Goal: Task Accomplishment & Management: Use online tool/utility

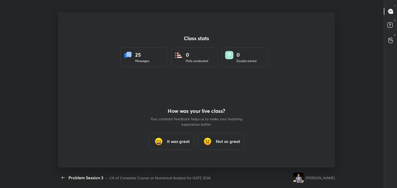
scroll to position [2, 0]
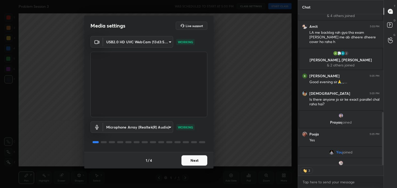
scroll to position [326, 0]
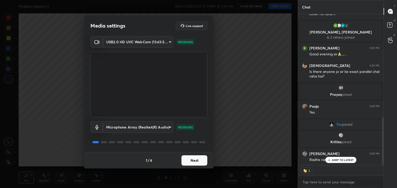
click at [198, 160] on button "Next" at bounding box center [194, 161] width 26 height 10
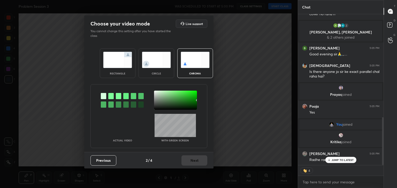
click at [198, 160] on div "Previous 2 / 4 Next" at bounding box center [148, 160] width 129 height 17
type textarea "x"
click at [155, 67] on img at bounding box center [156, 60] width 29 height 16
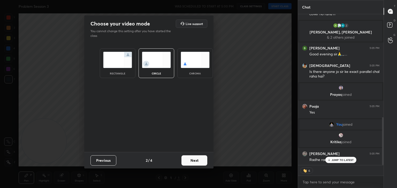
click at [191, 160] on button "Next" at bounding box center [194, 161] width 26 height 10
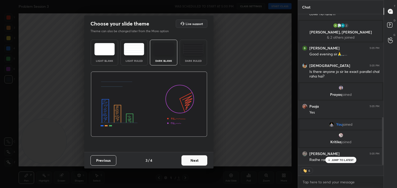
click at [191, 160] on button "Next" at bounding box center [194, 161] width 26 height 10
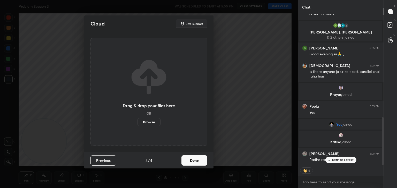
click at [191, 160] on button "Done" at bounding box center [194, 161] width 26 height 10
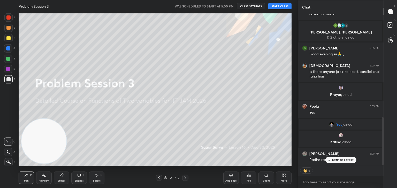
click at [258, 6] on button "CLASS SETTINGS" at bounding box center [250, 6] width 28 height 6
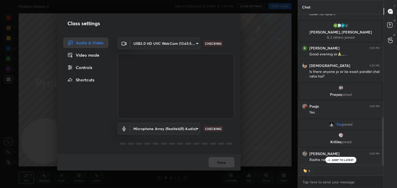
scroll to position [344, 0]
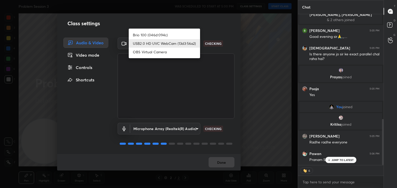
click at [152, 42] on body "1 2 3 4 5 6 7 C X Z C X Z E E Erase all H H Problem Session 3 WAS SCHEDULED TO …" at bounding box center [198, 94] width 397 height 188
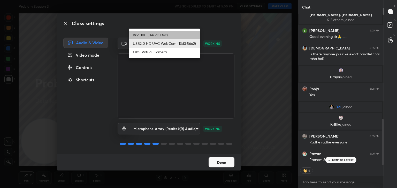
click at [156, 33] on li "Brio 100 (046d:094c)" at bounding box center [164, 35] width 71 height 9
type input "d7c4962d4ead45d72d61ead5c76da7b4797dfe199ea0b9e793b7c06f30b76eea"
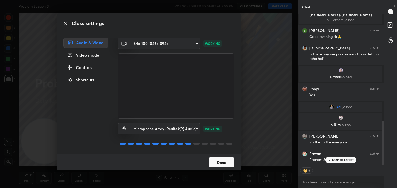
scroll to position [361, 0]
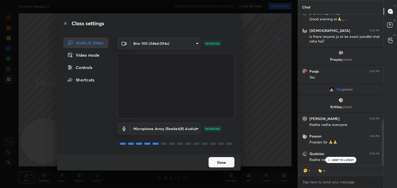
click at [223, 163] on button "Done" at bounding box center [221, 162] width 26 height 10
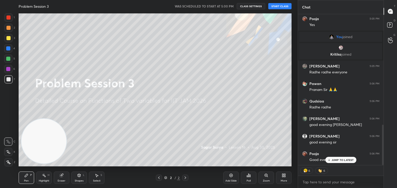
scroll to position [432, 0]
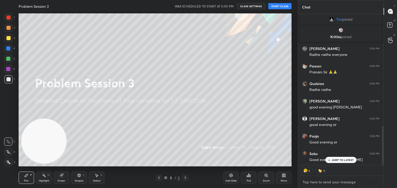
type textarea "x"
click at [312, 178] on textarea at bounding box center [340, 182] width 77 height 8
type textarea "a"
type textarea "x"
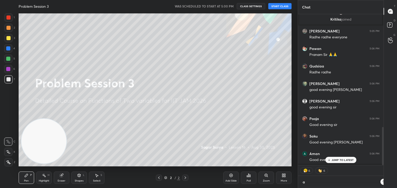
scroll to position [0, 0]
type textarea "at"
type textarea "x"
type textarea "at"
type textarea "x"
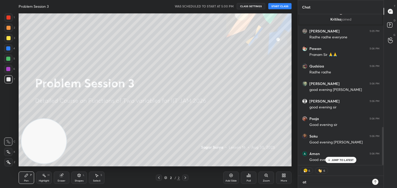
type textarea "at 5"
type textarea "x"
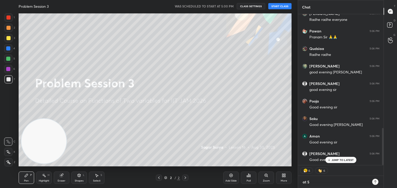
type textarea "at 5:"
type textarea "x"
type textarea "at 5:1"
type textarea "x"
type textarea "at 5:15"
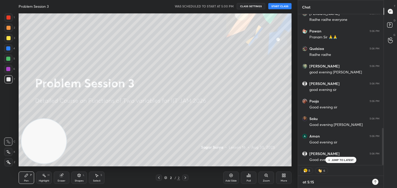
type textarea "x"
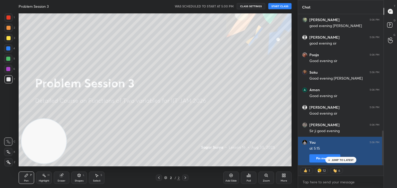
click at [314, 156] on button "Pin message" at bounding box center [324, 159] width 31 height 8
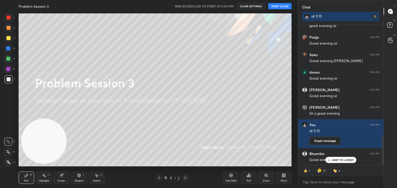
click at [272, 7] on button "START CLASS" at bounding box center [279, 6] width 23 height 6
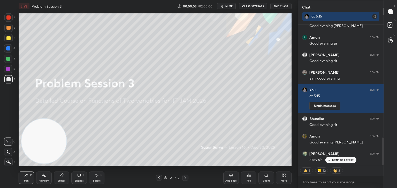
type textarea "x"
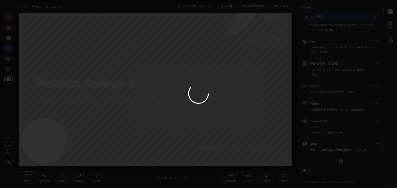
scroll to position [770, 0]
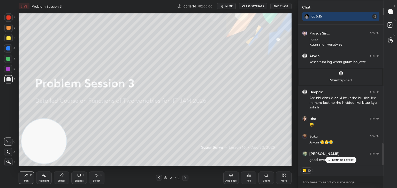
click at [331, 159] on div "JUMP TO LATEST" at bounding box center [340, 160] width 31 height 6
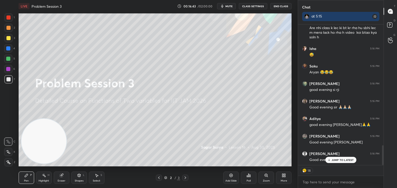
scroll to position [858, 0]
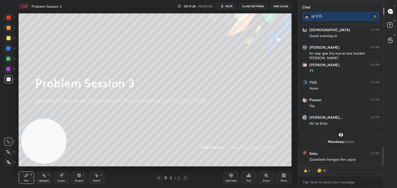
click at [255, 4] on button "CLASS SETTINGS" at bounding box center [253, 6] width 28 height 6
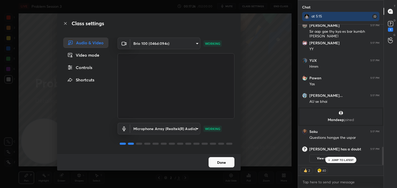
click at [98, 65] on div "Controls" at bounding box center [85, 67] width 45 height 10
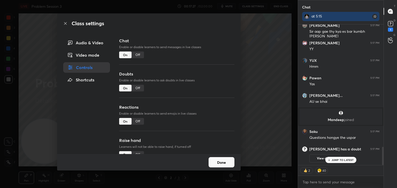
type textarea "x"
click at [138, 55] on div "Off" at bounding box center [137, 55] width 12 height 7
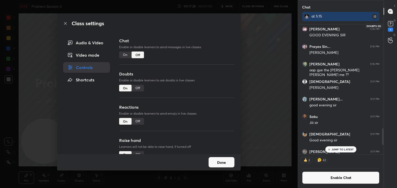
click at [387, 25] on icon at bounding box center [390, 24] width 8 height 8
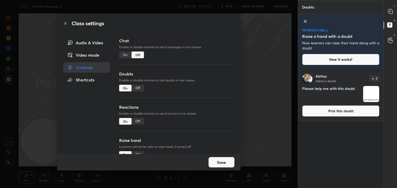
click at [363, 112] on button "Pick this doubt" at bounding box center [340, 111] width 77 height 11
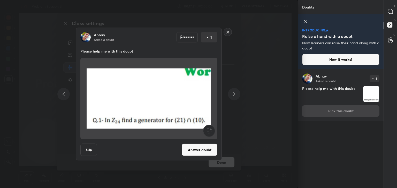
click at [227, 32] on rect at bounding box center [228, 32] width 8 height 8
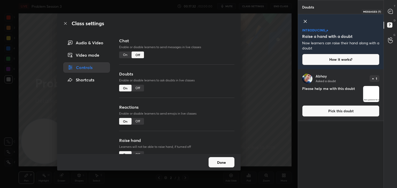
click at [391, 12] on icon at bounding box center [390, 11] width 5 height 5
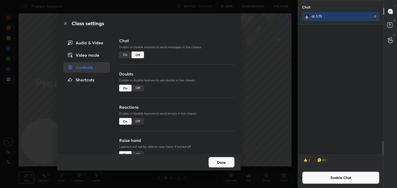
scroll to position [1119, 0]
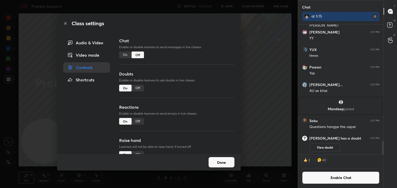
click at [228, 160] on button "Done" at bounding box center [221, 162] width 26 height 10
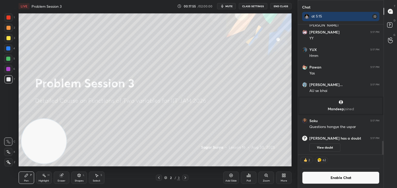
click at [234, 181] on div "Add Slide" at bounding box center [230, 181] width 11 height 3
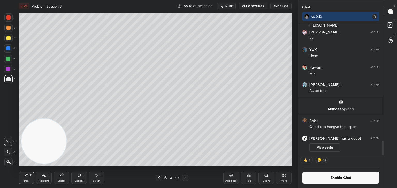
click at [8, 79] on div at bounding box center [8, 79] width 4 height 4
click at [342, 178] on button "Enable Chat" at bounding box center [340, 178] width 77 height 12
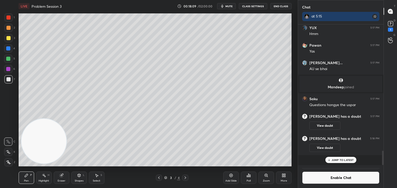
scroll to position [150, 84]
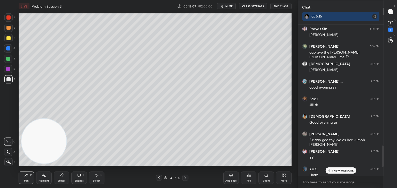
click at [342, 171] on p "1 NEW MESSAGE" at bounding box center [342, 170] width 22 height 3
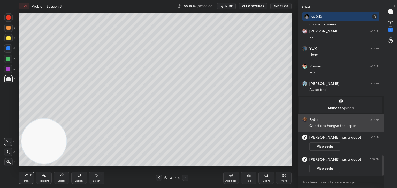
scroll to position [991, 0]
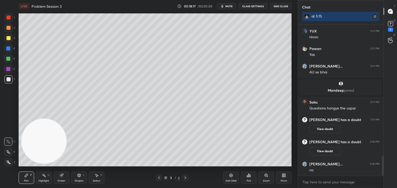
click at [252, 7] on button "CLASS SETTINGS" at bounding box center [253, 6] width 28 height 6
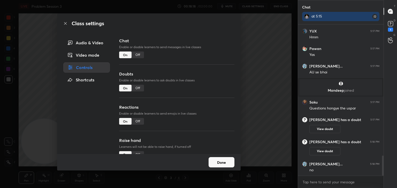
click at [140, 53] on div "Off" at bounding box center [137, 55] width 12 height 7
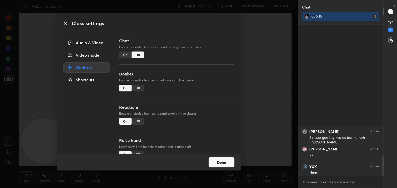
click at [4, 72] on div "Class settings Audio & Video Video mode Controls Shortcuts Chat Enable or disab…" at bounding box center [148, 94] width 297 height 188
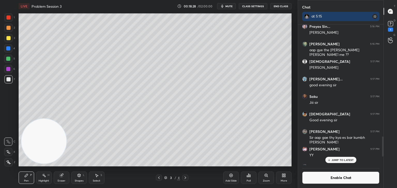
drag, startPoint x: 78, startPoint y: 170, endPoint x: 77, endPoint y: 174, distance: 4.8
click at [78, 171] on div "Pen P Highlight H Eraser Shapes L Select S 3 / 4 Add Slide Poll Zoom More" at bounding box center [155, 178] width 273 height 21
click at [76, 175] on div "Shapes L" at bounding box center [78, 178] width 15 height 12
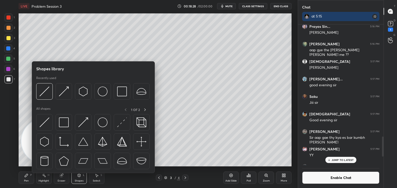
click at [50, 126] on div at bounding box center [44, 122] width 17 height 17
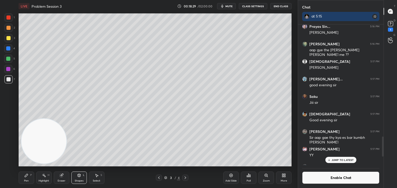
click at [9, 27] on div at bounding box center [8, 28] width 4 height 4
drag, startPoint x: 11, startPoint y: 18, endPoint x: 16, endPoint y: 20, distance: 5.8
click at [10, 18] on div at bounding box center [8, 17] width 8 height 8
click at [8, 51] on div at bounding box center [8, 48] width 8 height 8
click at [26, 182] on div "Pen" at bounding box center [26, 181] width 5 height 3
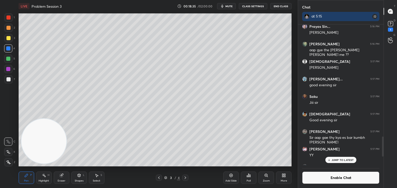
click at [7, 79] on div at bounding box center [8, 79] width 4 height 4
click at [12, 40] on div at bounding box center [8, 38] width 8 height 8
drag, startPoint x: 8, startPoint y: 29, endPoint x: 6, endPoint y: 27, distance: 3.1
click at [8, 31] on div at bounding box center [8, 28] width 8 height 8
click at [355, 182] on button "Enable Chat" at bounding box center [340, 178] width 77 height 12
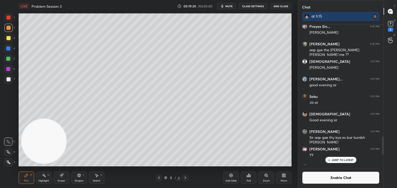
scroll to position [150, 84]
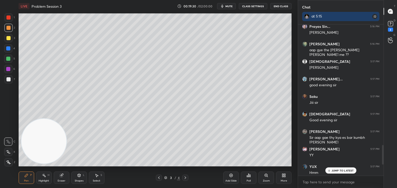
click at [348, 173] on div "JUMP TO LATEST" at bounding box center [340, 171] width 31 height 6
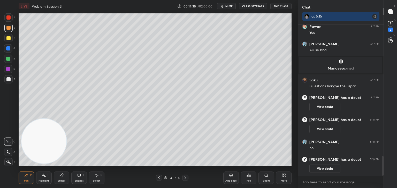
click at [8, 38] on div at bounding box center [8, 38] width 4 height 4
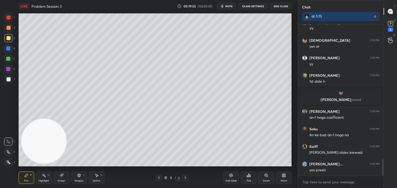
scroll to position [1225, 0]
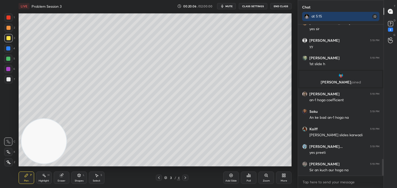
click at [62, 180] on div "Eraser" at bounding box center [62, 181] width 8 height 3
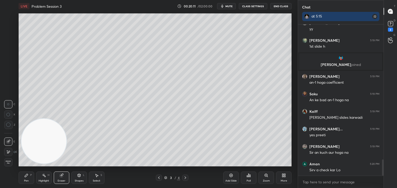
scroll to position [1260, 0]
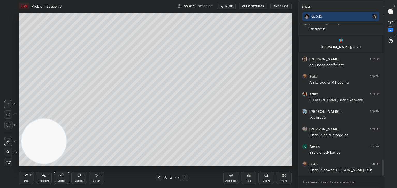
click at [29, 179] on div "Pen P" at bounding box center [26, 178] width 15 height 12
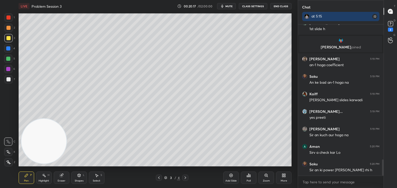
click at [60, 179] on div "Eraser" at bounding box center [61, 178] width 15 height 12
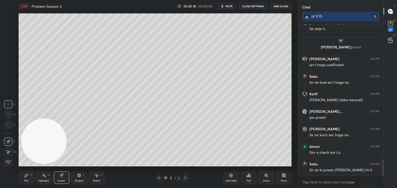
scroll to position [1277, 0]
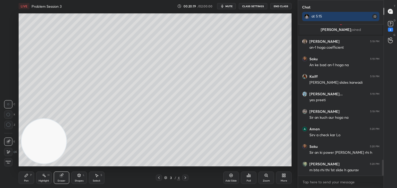
click at [26, 178] on icon at bounding box center [26, 176] width 4 height 4
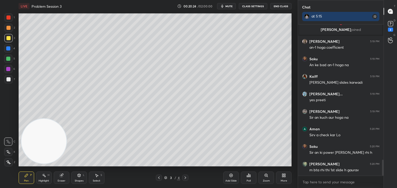
click at [10, 80] on div at bounding box center [8, 79] width 8 height 8
click at [9, 50] on div at bounding box center [8, 48] width 4 height 4
click at [8, 38] on div at bounding box center [8, 38] width 4 height 4
drag, startPoint x: 231, startPoint y: 49, endPoint x: 246, endPoint y: 41, distance: 17.0
click at [66, 119] on video at bounding box center [43, 141] width 45 height 45
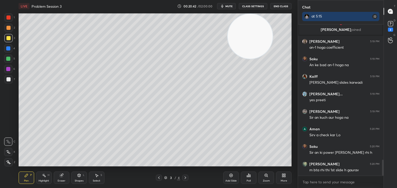
drag, startPoint x: 8, startPoint y: 80, endPoint x: 14, endPoint y: 95, distance: 16.3
click at [9, 81] on div at bounding box center [8, 79] width 4 height 4
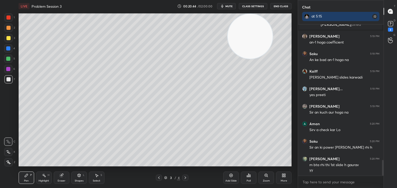
scroll to position [1300, 0]
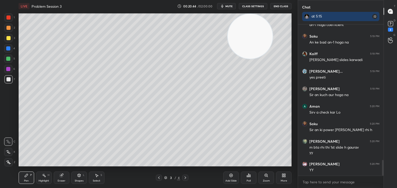
click at [10, 82] on div at bounding box center [8, 79] width 8 height 8
click at [6, 50] on div at bounding box center [8, 48] width 8 height 8
click at [10, 41] on div at bounding box center [8, 38] width 8 height 8
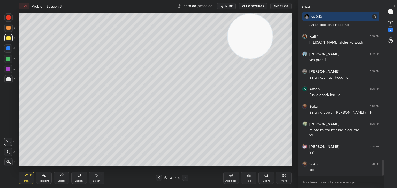
scroll to position [1335, 0]
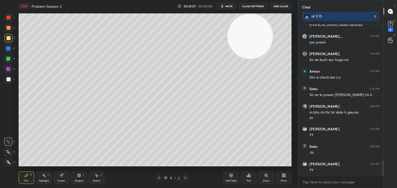
click at [259, 5] on button "CLASS SETTINGS" at bounding box center [253, 6] width 28 height 6
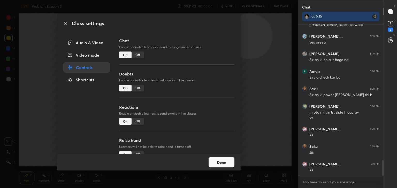
click at [140, 55] on div "Off" at bounding box center [137, 55] width 12 height 7
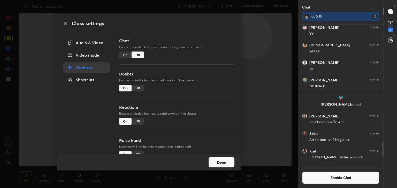
click at [5, 99] on div "Class settings Audio & Video Video mode Controls Shortcuts Chat Enable or disab…" at bounding box center [148, 94] width 297 height 188
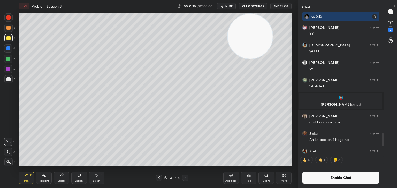
click at [233, 8] on button "mute" at bounding box center [226, 6] width 19 height 6
click at [230, 7] on span "unmute" at bounding box center [228, 6] width 11 height 4
click at [234, 178] on div "Add Slide" at bounding box center [230, 178] width 15 height 12
click at [37, 177] on div "Highlight H" at bounding box center [43, 178] width 15 height 12
drag, startPoint x: 24, startPoint y: 178, endPoint x: 26, endPoint y: 176, distance: 2.8
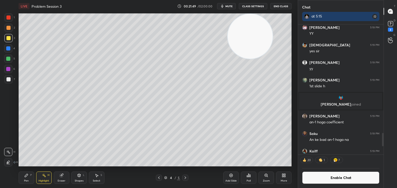
click at [25, 178] on div "Pen P" at bounding box center [26, 178] width 15 height 12
drag, startPoint x: 12, startPoint y: 80, endPoint x: 15, endPoint y: 89, distance: 9.9
click at [11, 81] on div at bounding box center [8, 79] width 8 height 8
click at [157, 177] on icon at bounding box center [159, 178] width 4 height 4
click at [232, 7] on span "mute" at bounding box center [228, 6] width 7 height 4
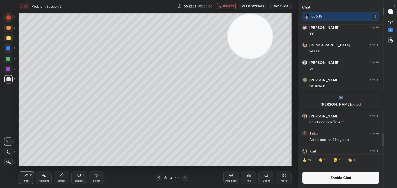
click at [285, 6] on button "End Class" at bounding box center [280, 6] width 21 height 6
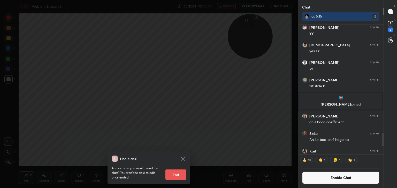
click at [183, 158] on icon at bounding box center [183, 159] width 6 height 6
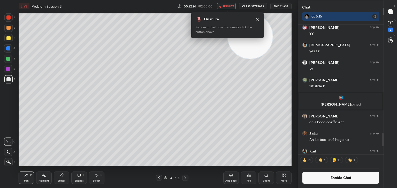
click at [233, 6] on span "unmute" at bounding box center [228, 6] width 11 height 4
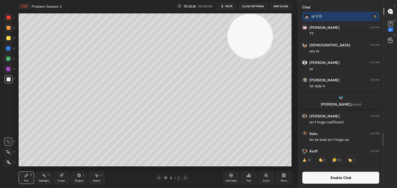
click at [186, 178] on icon at bounding box center [185, 178] width 4 height 4
drag, startPoint x: 9, startPoint y: 78, endPoint x: 14, endPoint y: 75, distance: 5.9
click at [9, 79] on div at bounding box center [8, 79] width 4 height 4
drag, startPoint x: 233, startPoint y: 87, endPoint x: 216, endPoint y: 137, distance: 52.3
click at [227, 59] on video at bounding box center [249, 36] width 45 height 45
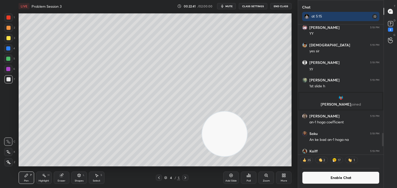
click at [341, 177] on button "Enable Chat" at bounding box center [340, 178] width 77 height 12
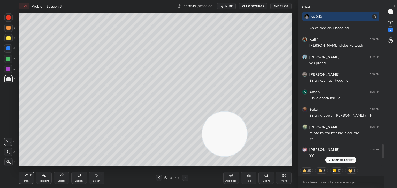
scroll to position [1253, 0]
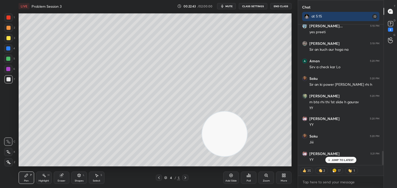
drag, startPoint x: 383, startPoint y: 156, endPoint x: 383, endPoint y: 173, distance: 17.3
click at [383, 173] on div "Chat at 5:15 Kaiff 5:19 PM [PERSON_NAME] slides karwadi Gaurav kum... 5:19 PM y…" at bounding box center [346, 94] width 99 height 188
type textarea "x"
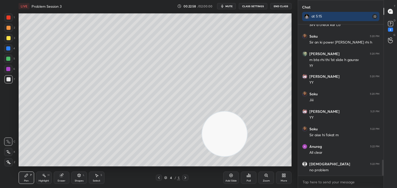
scroll to position [1313, 0]
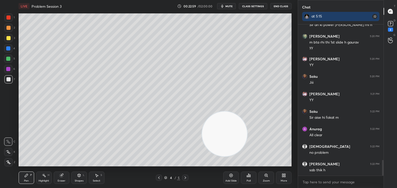
click at [259, 6] on button "CLASS SETTINGS" at bounding box center [253, 6] width 28 height 6
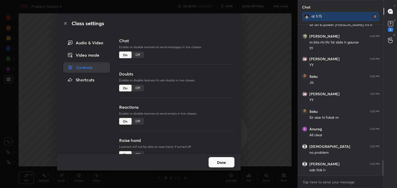
click at [137, 56] on div "Off" at bounding box center [137, 55] width 12 height 7
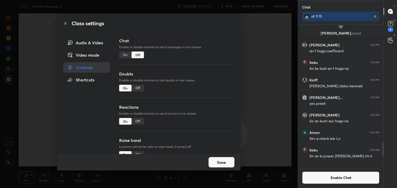
click at [1, 81] on div "Class settings Audio & Video Video mode Controls Shortcuts Chat Enable or disab…" at bounding box center [148, 94] width 297 height 188
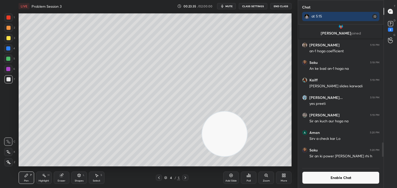
click at [324, 179] on button "Enable Chat" at bounding box center [340, 178] width 77 height 12
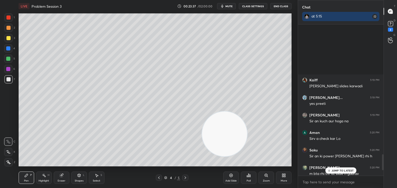
scroll to position [1293, 0]
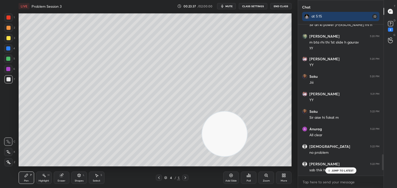
drag, startPoint x: 382, startPoint y: 165, endPoint x: 383, endPoint y: 178, distance: 12.4
click at [383, 176] on div "Chat at 5:15 Kaiff 5:19 PM [PERSON_NAME] slides karwadi Gaurav kum... 5:19 PM y…" at bounding box center [346, 94] width 99 height 188
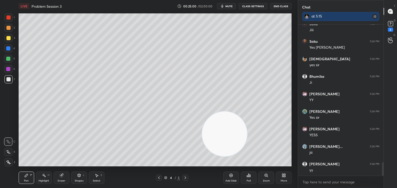
scroll to position [1591, 0]
click at [161, 177] on div at bounding box center [159, 178] width 6 height 6
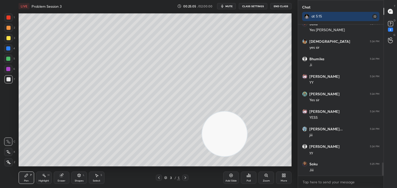
scroll to position [1609, 0]
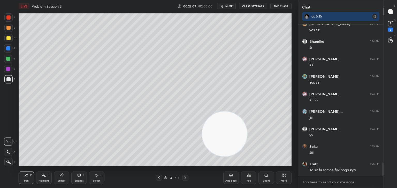
click at [186, 177] on icon at bounding box center [185, 178] width 4 height 4
click at [83, 176] on div "Shapes L" at bounding box center [78, 178] width 15 height 12
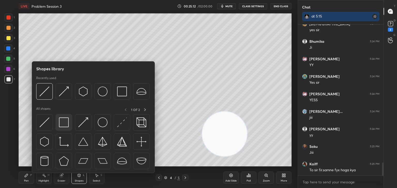
click at [66, 122] on img at bounding box center [64, 123] width 10 height 10
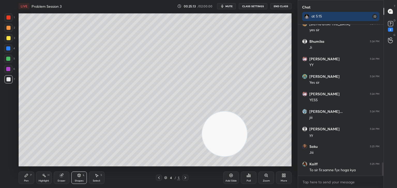
click at [7, 36] on div at bounding box center [8, 38] width 8 height 8
click at [33, 178] on div "Pen P Highlight H Eraser Shapes L Select S" at bounding box center [70, 178] width 102 height 12
click at [30, 179] on div "Pen P" at bounding box center [26, 178] width 15 height 12
click at [8, 81] on div at bounding box center [8, 79] width 4 height 4
click at [160, 178] on icon at bounding box center [159, 178] width 4 height 4
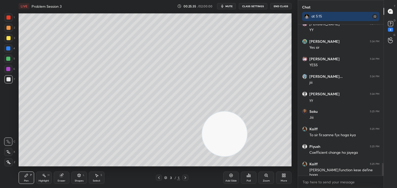
scroll to position [1666, 0]
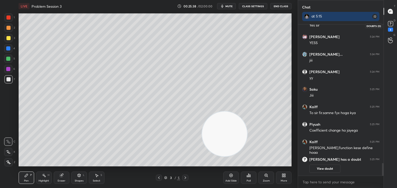
click at [388, 27] on icon at bounding box center [390, 24] width 8 height 8
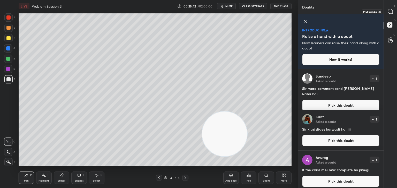
click at [390, 12] on icon at bounding box center [390, 11] width 5 height 5
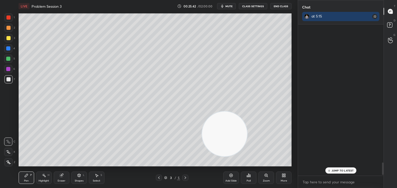
scroll to position [150, 84]
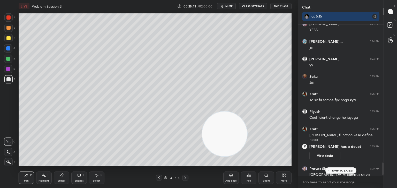
click at [346, 173] on div "JUMP TO LATEST" at bounding box center [340, 171] width 31 height 6
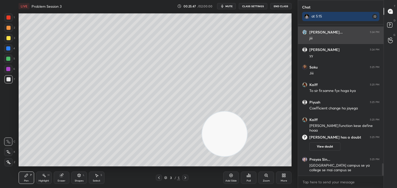
drag, startPoint x: 228, startPoint y: 145, endPoint x: 317, endPoint y: 39, distance: 138.1
click at [316, 41] on div "1 2 3 4 5 6 7 C X Z C X Z E E Erase all H H LIVE Problem Session 3 00:25:47 / 0…" at bounding box center [198, 94] width 397 height 188
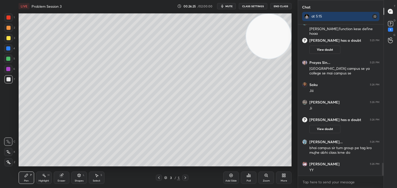
scroll to position [1643, 0]
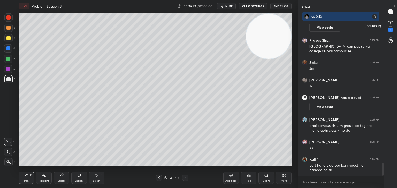
click at [392, 26] on icon at bounding box center [390, 24] width 8 height 8
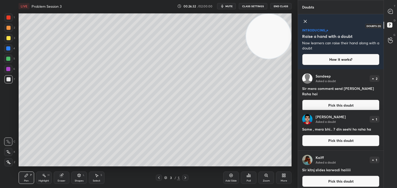
scroll to position [118, 84]
click at [390, 14] on div at bounding box center [390, 11] width 10 height 9
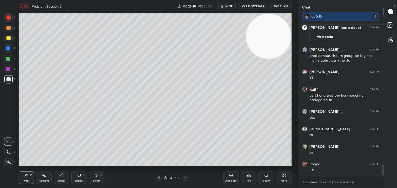
scroll to position [2, 2]
click at [187, 178] on icon at bounding box center [185, 178] width 4 height 4
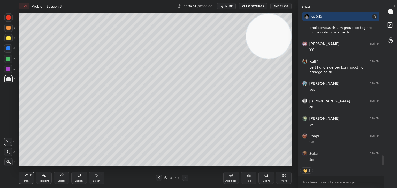
click at [8, 20] on div at bounding box center [8, 17] width 8 height 8
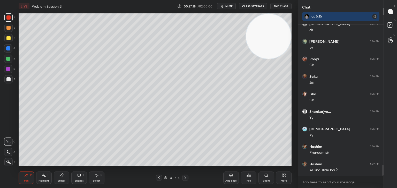
scroll to position [1993, 0]
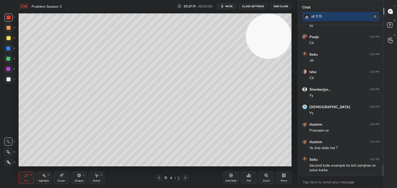
click at [7, 62] on div at bounding box center [8, 59] width 8 height 8
click at [76, 178] on div "Shapes L" at bounding box center [78, 178] width 15 height 12
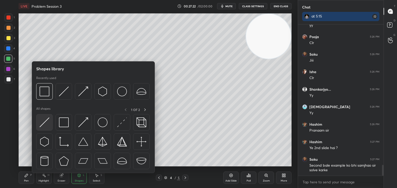
click at [50, 126] on div at bounding box center [44, 122] width 17 height 17
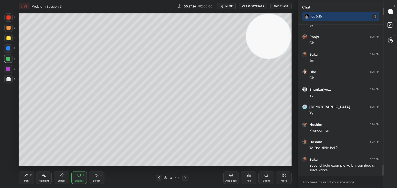
click at [29, 178] on div "Pen P" at bounding box center [26, 178] width 15 height 12
click at [2, 80] on div "1 2 3 4 5 6 7 C X Z C X Z E E Erase all H H" at bounding box center [8, 89] width 17 height 153
click at [5, 85] on div "7" at bounding box center [9, 80] width 11 height 10
click at [226, 8] on button "mute" at bounding box center [226, 6] width 19 height 6
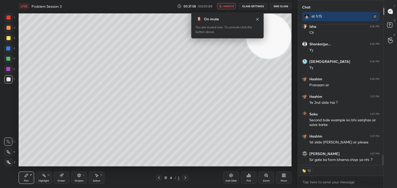
scroll to position [1848, 0]
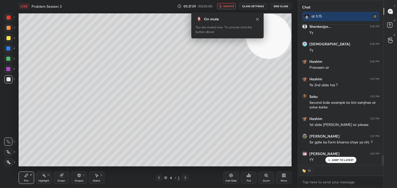
click at [230, 4] on span "unmute" at bounding box center [228, 6] width 11 height 4
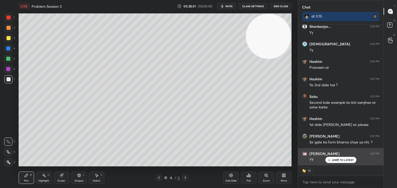
click at [338, 159] on div "JUMP TO LATEST" at bounding box center [340, 160] width 31 height 6
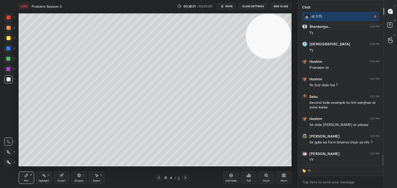
click at [160, 177] on icon at bounding box center [159, 178] width 4 height 4
click at [8, 79] on div at bounding box center [8, 79] width 4 height 4
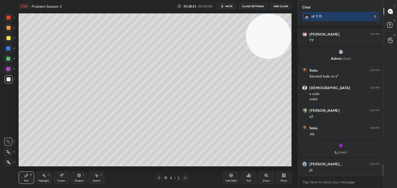
scroll to position [1916, 0]
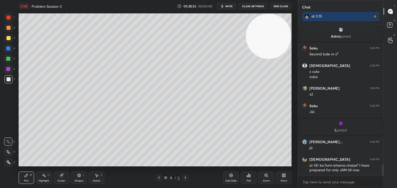
click at [341, 148] on div "[PERSON_NAME] 5:27 PM [PERSON_NAME] joined Saku 5:28 PM Second bale m x³ [PERSO…" at bounding box center [340, 101] width 85 height 152
click at [340, 125] on img "grid" at bounding box center [340, 123] width 5 height 5
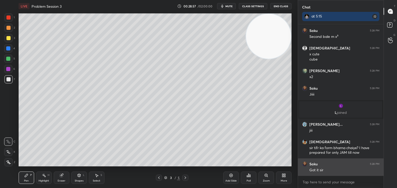
scroll to position [1951, 0]
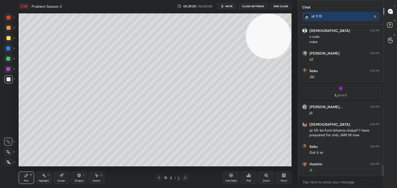
click at [186, 178] on icon at bounding box center [185, 178] width 4 height 4
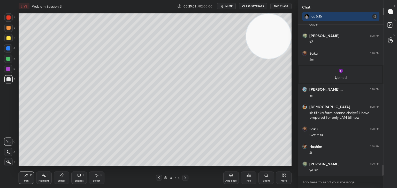
click at [184, 178] on icon at bounding box center [185, 178] width 4 height 4
click at [160, 179] on icon at bounding box center [159, 178] width 4 height 4
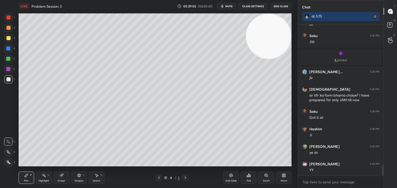
click at [230, 183] on div "Add Slide" at bounding box center [230, 178] width 15 height 12
type textarea "x"
click at [158, 179] on icon at bounding box center [159, 178] width 4 height 4
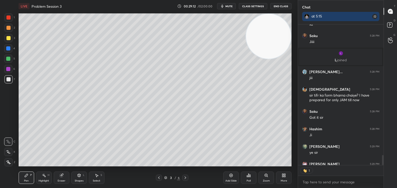
click at [255, 5] on button "CLASS SETTINGS" at bounding box center [253, 6] width 28 height 6
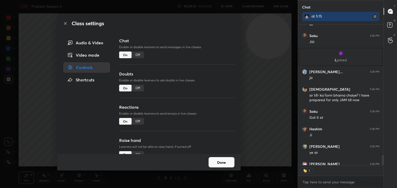
click at [137, 55] on div "Off" at bounding box center [137, 55] width 12 height 7
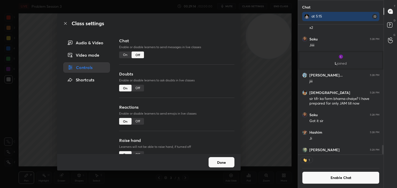
click at [3, 95] on div "Class settings Audio & Video Video mode Controls Shortcuts Chat Enable or disab…" at bounding box center [148, 94] width 297 height 188
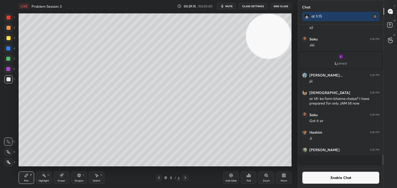
scroll to position [1964, 0]
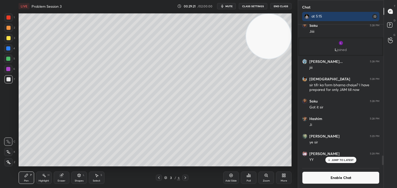
click at [186, 178] on icon at bounding box center [185, 178] width 4 height 4
click at [185, 180] on icon at bounding box center [185, 178] width 4 height 4
click at [10, 81] on div at bounding box center [8, 79] width 4 height 4
drag, startPoint x: 6, startPoint y: 19, endPoint x: 14, endPoint y: 21, distance: 8.5
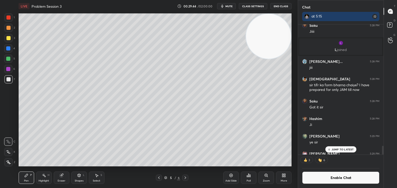
click at [8, 19] on div at bounding box center [8, 17] width 4 height 4
click at [66, 180] on div "Eraser" at bounding box center [61, 178] width 15 height 12
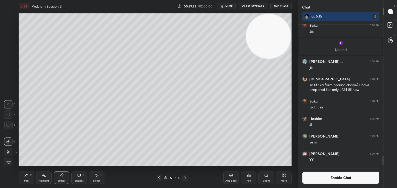
click at [77, 183] on div "Shapes L" at bounding box center [78, 178] width 15 height 12
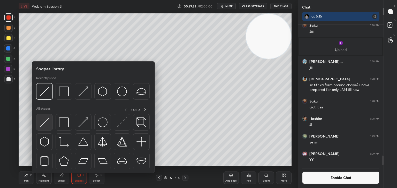
click at [46, 128] on div at bounding box center [44, 122] width 17 height 17
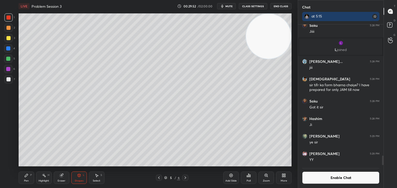
click at [9, 32] on div "2" at bounding box center [9, 29] width 11 height 10
click at [10, 29] on div at bounding box center [8, 28] width 4 height 4
click at [10, 39] on div at bounding box center [8, 38] width 8 height 8
click at [27, 174] on icon at bounding box center [26, 176] width 4 height 4
click at [10, 78] on div at bounding box center [8, 79] width 4 height 4
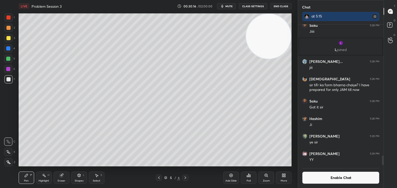
click at [65, 180] on div "Eraser" at bounding box center [62, 181] width 8 height 3
click at [24, 181] on div "Pen" at bounding box center [26, 181] width 5 height 3
click at [62, 176] on g at bounding box center [61, 176] width 4 height 4
click at [29, 178] on div "Pen P" at bounding box center [26, 178] width 15 height 12
drag, startPoint x: 271, startPoint y: 56, endPoint x: 242, endPoint y: 113, distance: 63.6
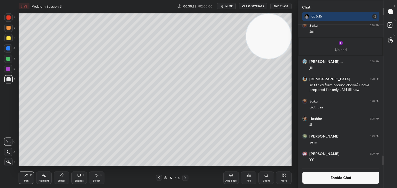
click at [246, 59] on video at bounding box center [268, 36] width 45 height 45
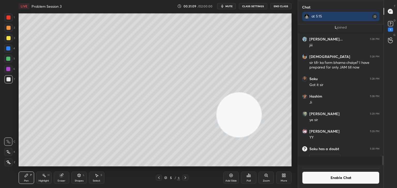
scroll to position [140, 84]
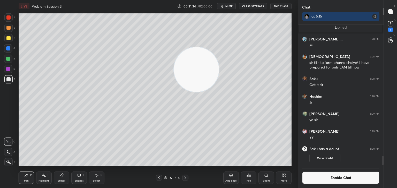
drag, startPoint x: 203, startPoint y: 83, endPoint x: 55, endPoint y: 0, distance: 169.3
click at [64, 6] on div "LIVE Problem Session 3 00:31:34 / 02:00:00 mute CLASS SETTINGS End Class Settin…" at bounding box center [155, 94] width 277 height 188
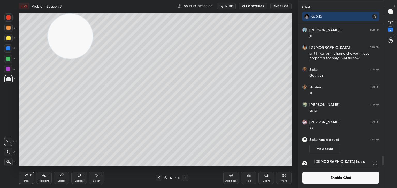
scroll to position [1999, 0]
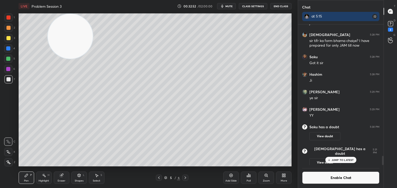
click at [252, 6] on button "CLASS SETTINGS" at bounding box center [253, 6] width 28 height 6
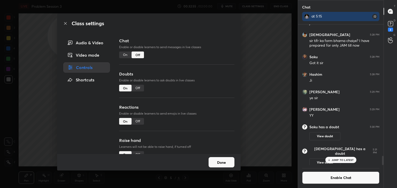
click at [272, 56] on div "Class settings Audio & Video Video mode Controls Shortcuts Chat Enable or disab…" at bounding box center [148, 94] width 297 height 188
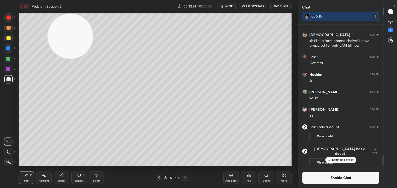
click at [254, 7] on button "CLASS SETTINGS" at bounding box center [253, 6] width 28 height 6
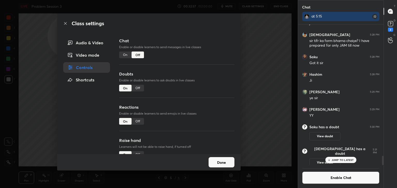
click at [87, 54] on div "Video mode" at bounding box center [86, 55] width 46 height 10
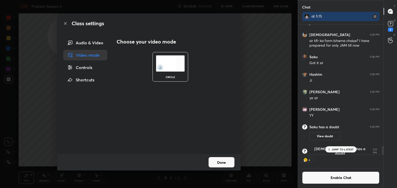
click at [93, 44] on div "Audio & Video" at bounding box center [85, 43] width 44 height 10
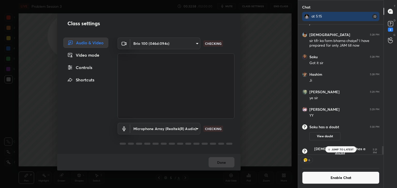
click at [157, 45] on body "1 2 3 4 5 6 7 C X Z C X Z E E Erase all H H LIVE Problem Session 3 00:32:58 / 0…" at bounding box center [198, 94] width 397 height 188
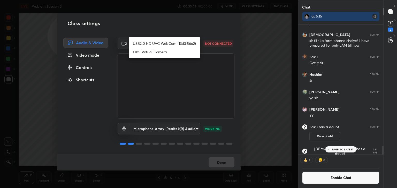
click at [75, 118] on div at bounding box center [198, 94] width 397 height 188
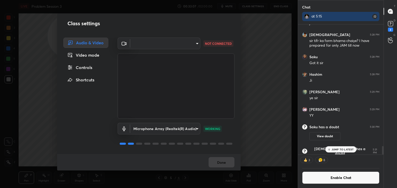
click at [193, 46] on body "1 2 3 4 5 6 7 C X Z C X Z E E Erase all H H LIVE Problem Session 3 00:33:07 / 0…" at bounding box center [198, 94] width 397 height 188
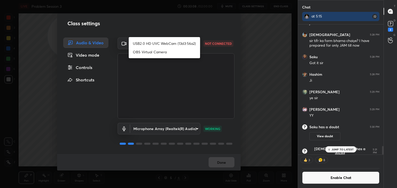
click at [193, 46] on div "USB2.0 HD UVC WebCam (13d3:56a2) OBS Virtual Camera" at bounding box center [198, 94] width 397 height 188
click at [96, 120] on div at bounding box center [198, 94] width 397 height 188
click at [189, 45] on body "1 2 3 4 5 6 7 C X Z C X Z E E Erase all H H LIVE Problem Session 3 00:33:11 / 0…" at bounding box center [198, 94] width 397 height 188
drag, startPoint x: 172, startPoint y: 30, endPoint x: 171, endPoint y: 33, distance: 3.1
click at [172, 30] on div at bounding box center [198, 94] width 397 height 188
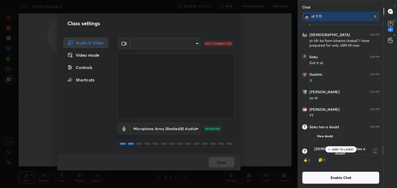
click at [169, 39] on body "1 2 3 4 5 6 7 C X Z C X Z E E Erase all H H LIVE Problem Session 3 00:33:12 / 0…" at bounding box center [198, 94] width 397 height 188
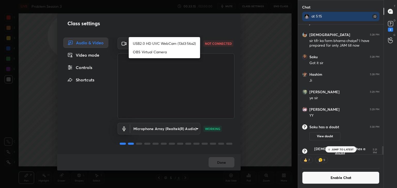
click at [229, 162] on div at bounding box center [198, 94] width 397 height 188
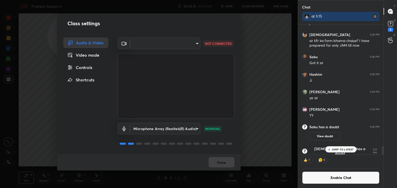
click at [225, 164] on div "Done" at bounding box center [148, 162] width 183 height 17
click at [225, 165] on div "Done" at bounding box center [148, 162] width 183 height 17
click at [235, 112] on div "​ d7c4962d4ead45d72d61ead5c76da7b4797dfe199ea0b9e793b7c06f30b76eea NOT CONNECTE…" at bounding box center [175, 96] width 129 height 117
